Goal: Task Accomplishment & Management: Manage account settings

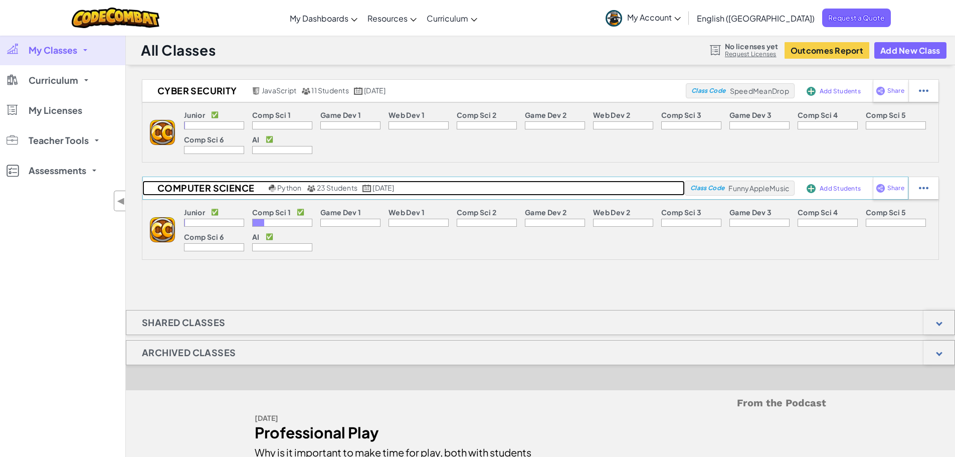
click at [199, 186] on h2 "Computer science" at bounding box center [204, 188] width 124 height 15
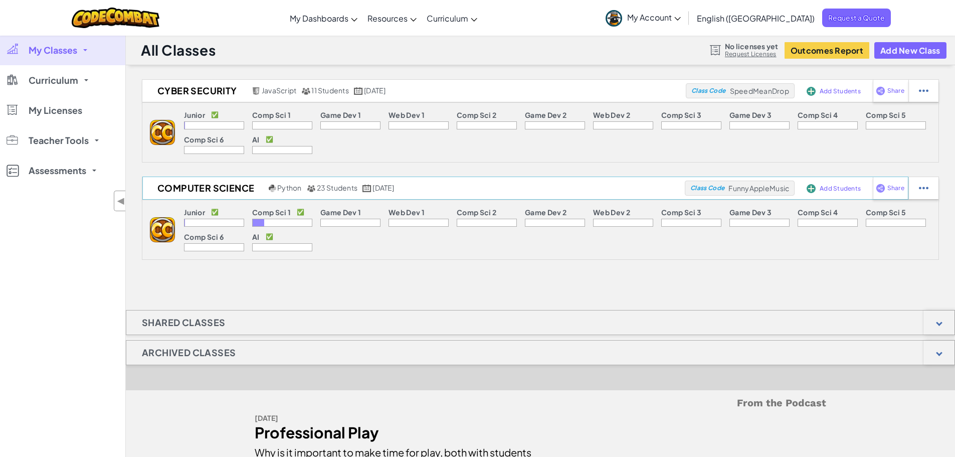
select select "5789587aad86a6efb573701f"
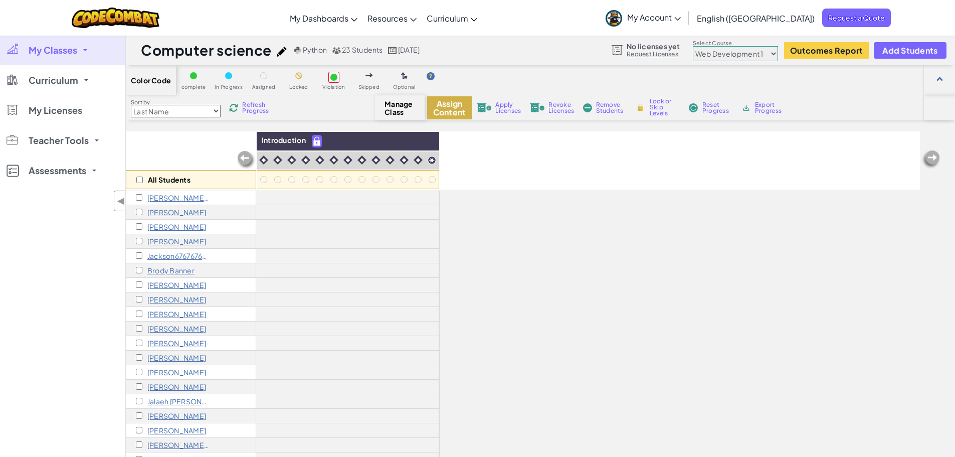
click at [444, 110] on button "Assign Content" at bounding box center [449, 107] width 45 height 23
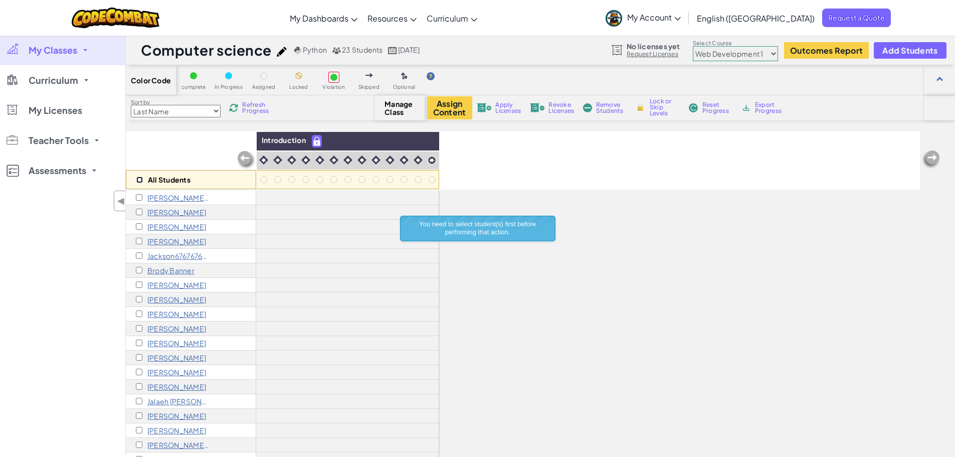
click at [140, 178] on input "checkbox" at bounding box center [139, 180] width 7 height 7
checkbox input "true"
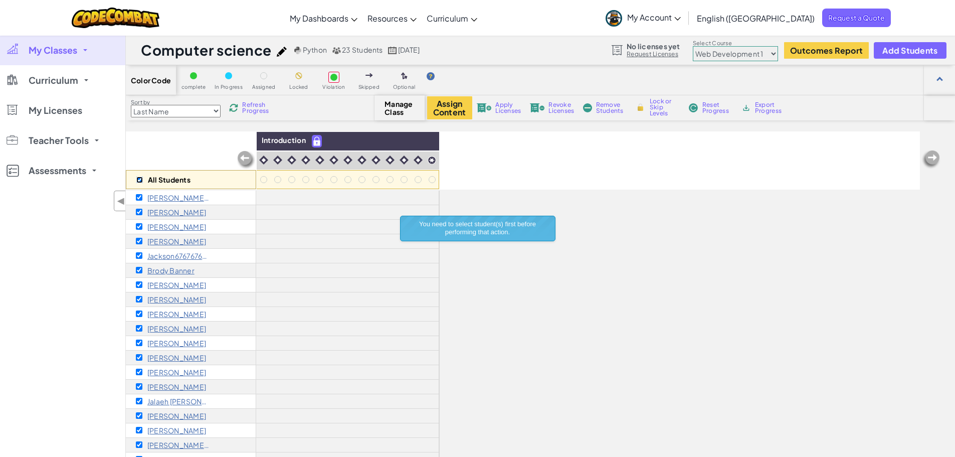
checkbox input "true"
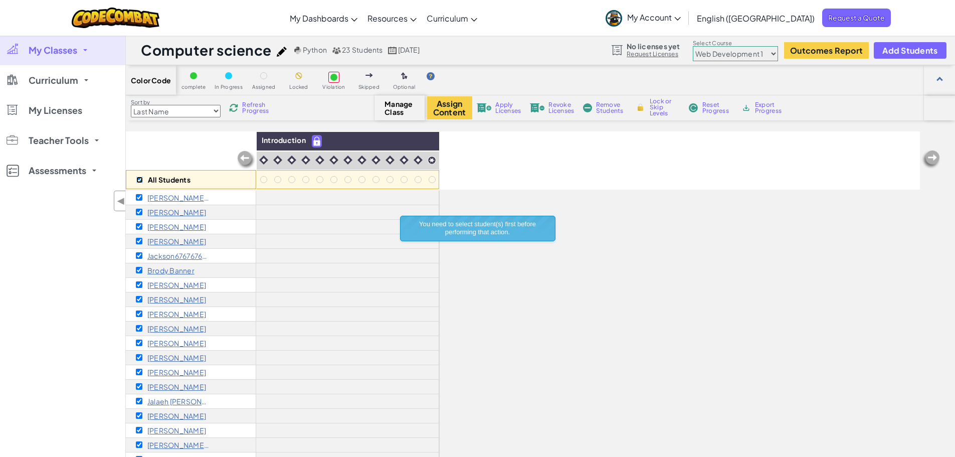
checkbox input "true"
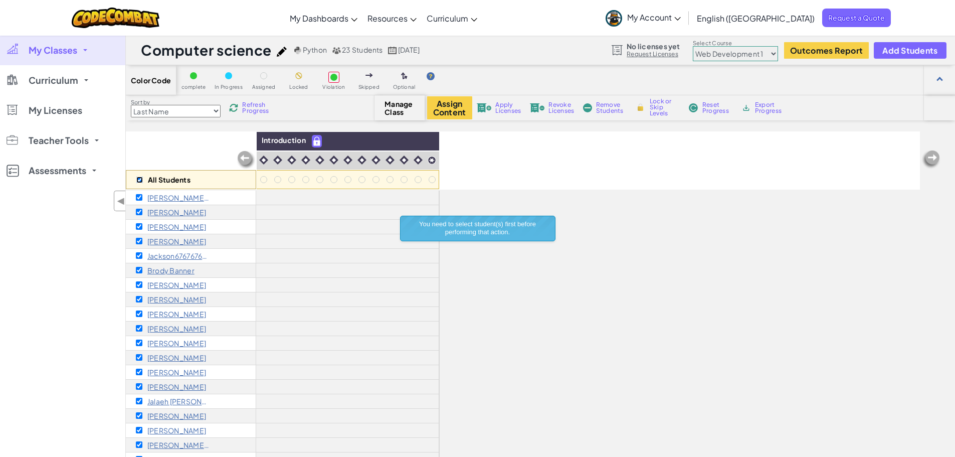
checkbox input "true"
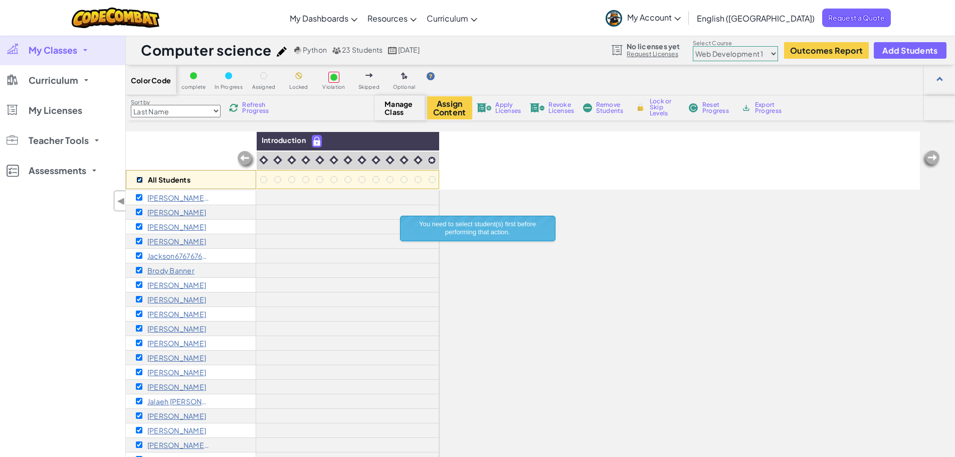
checkbox input "true"
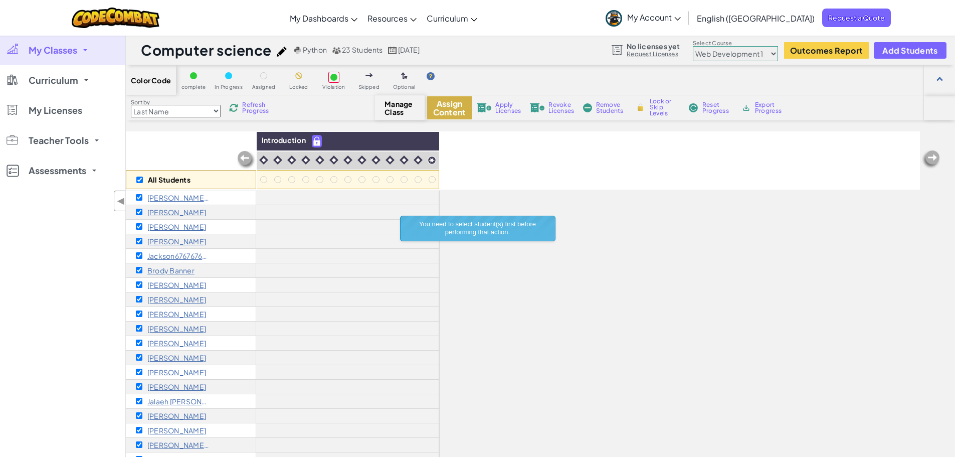
click at [439, 107] on button "Assign Content" at bounding box center [449, 107] width 45 height 23
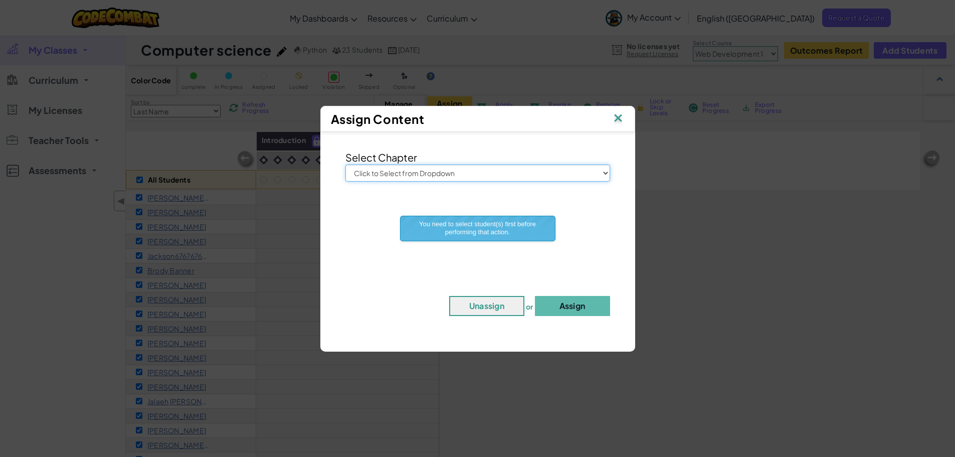
click at [419, 170] on select "Click to Select from Dropdown Junior Introduction to Computer Science Game Deve…" at bounding box center [478, 173] width 265 height 17
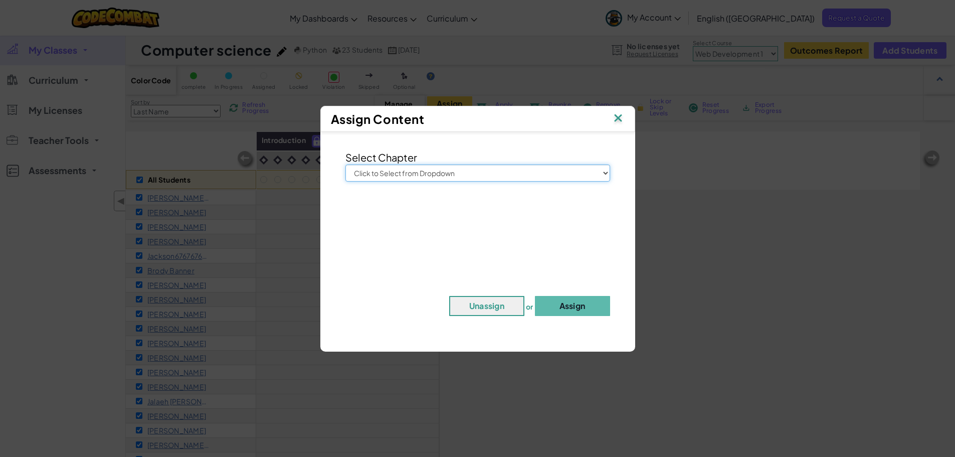
select select "Computer Science 3"
click at [346, 165] on select "Click to Select from Dropdown Junior Introduction to Computer Science Game Deve…" at bounding box center [478, 173] width 265 height 17
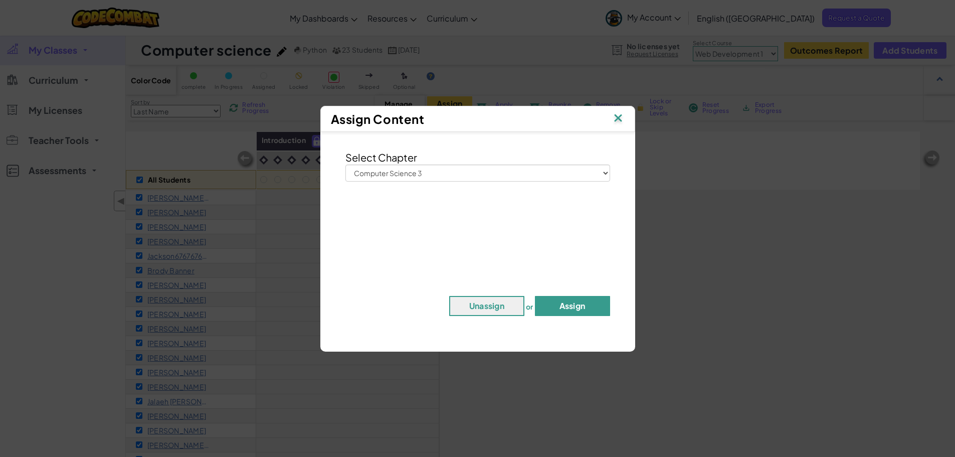
click at [565, 305] on button "Assign" at bounding box center [572, 306] width 75 height 20
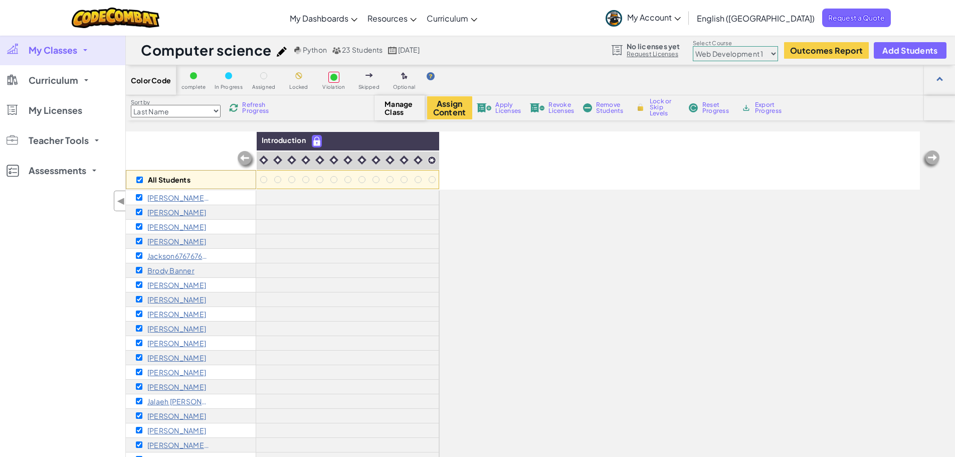
click at [667, 54] on link "Request Licenses" at bounding box center [653, 54] width 53 height 8
